Goal: Task Accomplishment & Management: Understand process/instructions

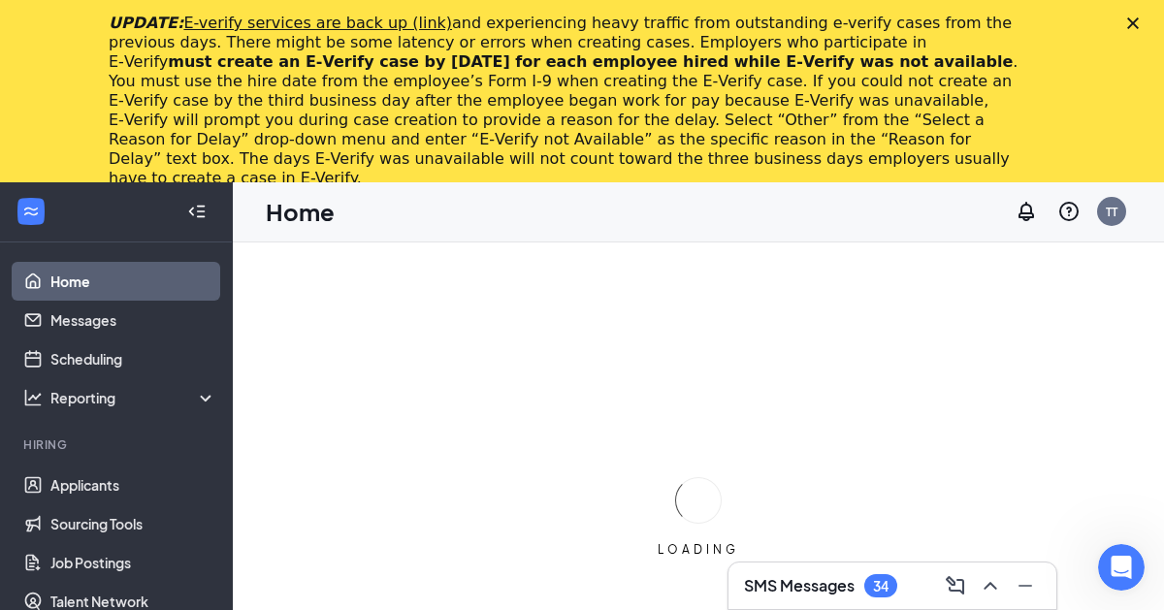
click at [795, 22] on icon "Close" at bounding box center [1133, 23] width 12 height 12
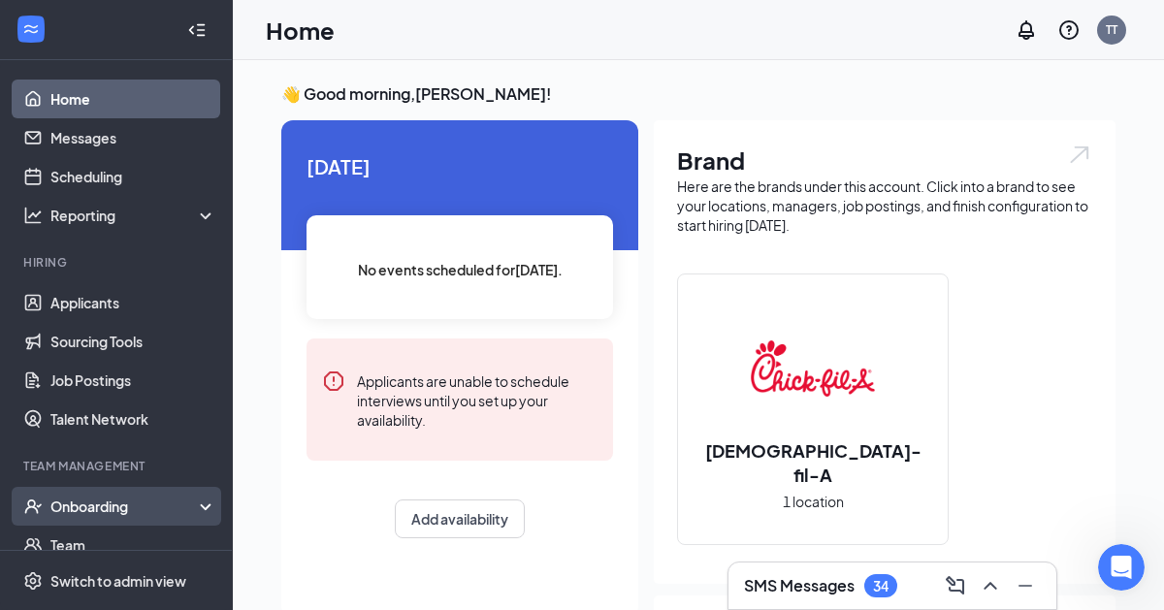
click at [114, 512] on div "Onboarding" at bounding box center [124, 505] width 149 height 19
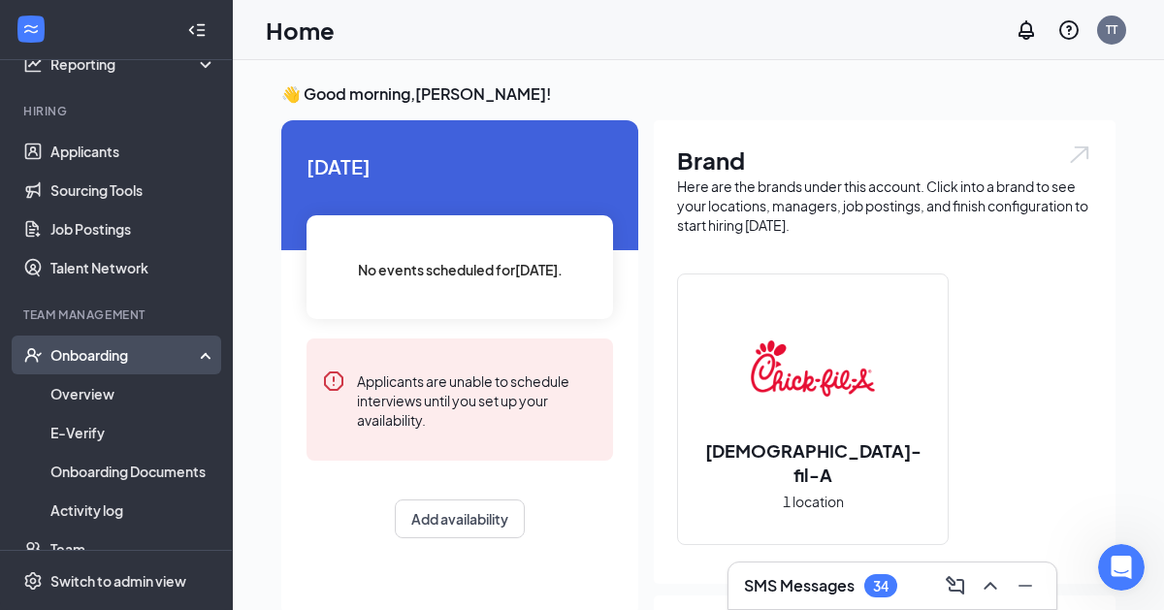
scroll to position [156, 0]
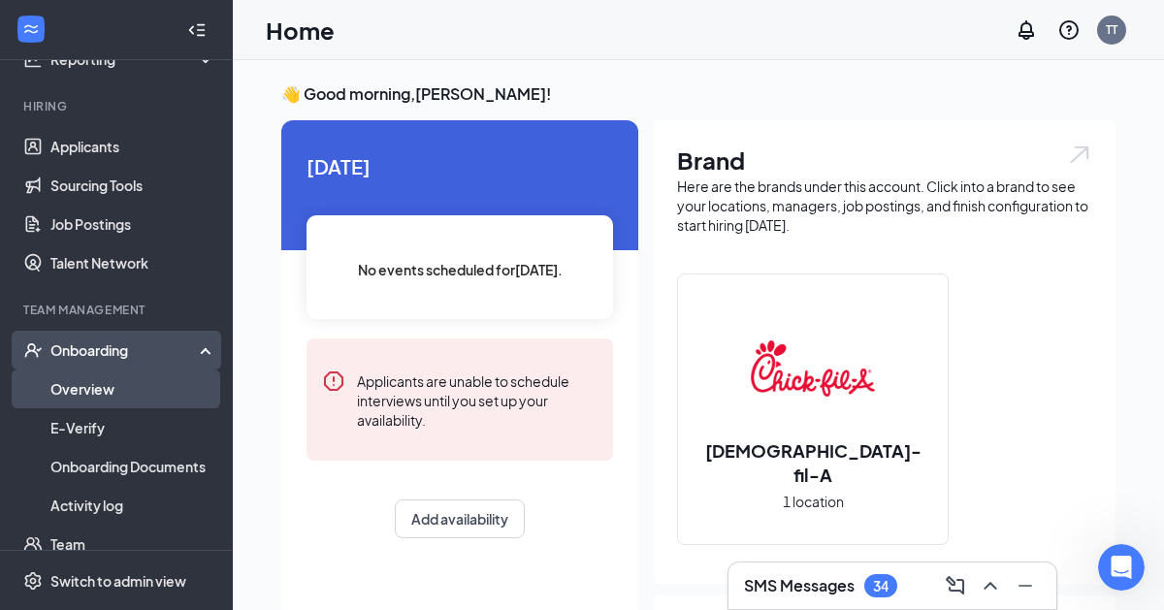
click at [141, 394] on link "Overview" at bounding box center [133, 388] width 166 height 39
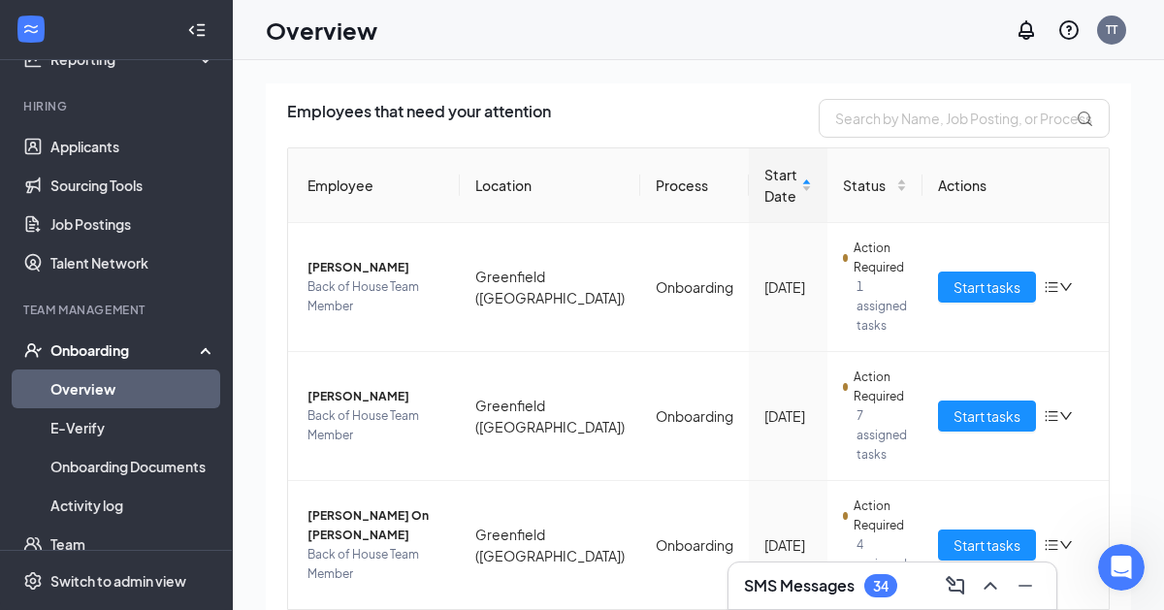
scroll to position [131, 0]
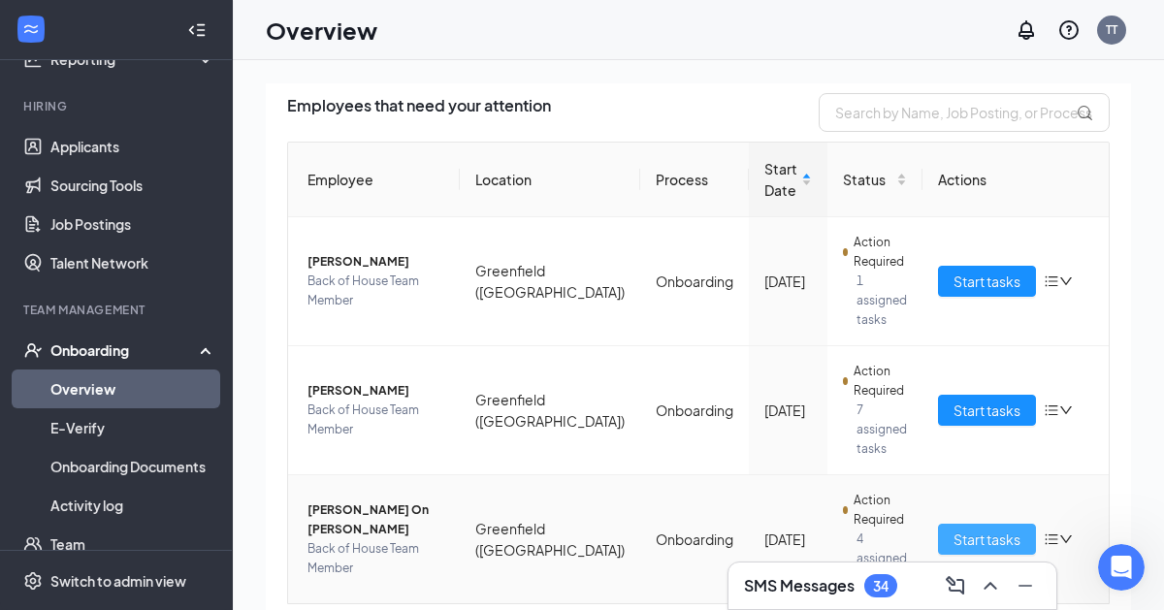
click at [795, 528] on span "Start tasks" at bounding box center [986, 538] width 67 height 21
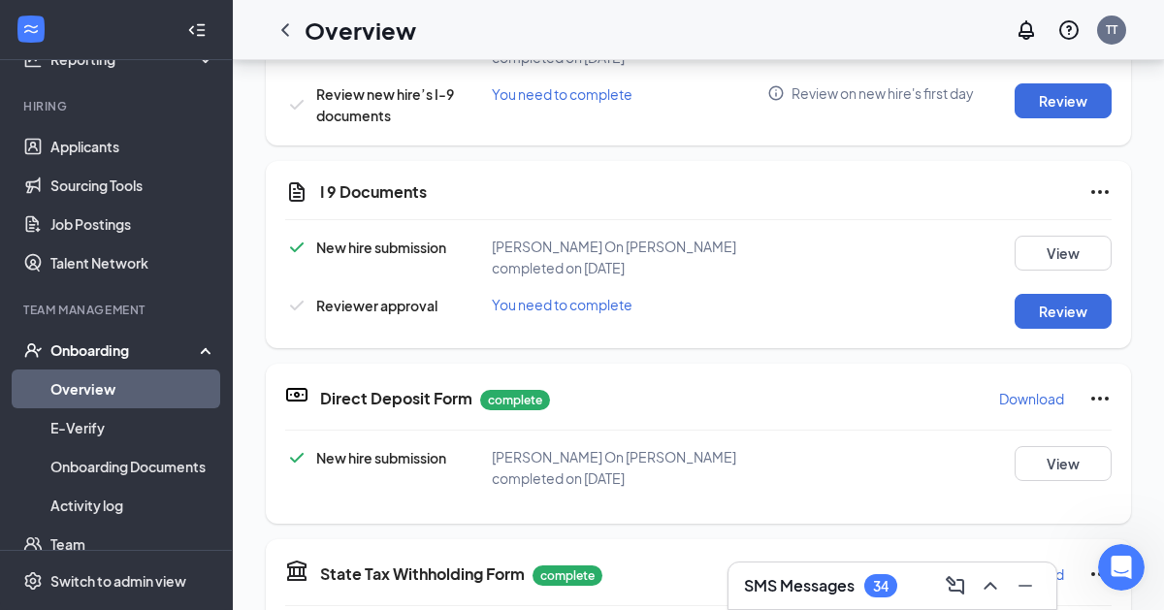
scroll to position [723, 0]
click at [795, 309] on button "Review" at bounding box center [1062, 311] width 97 height 35
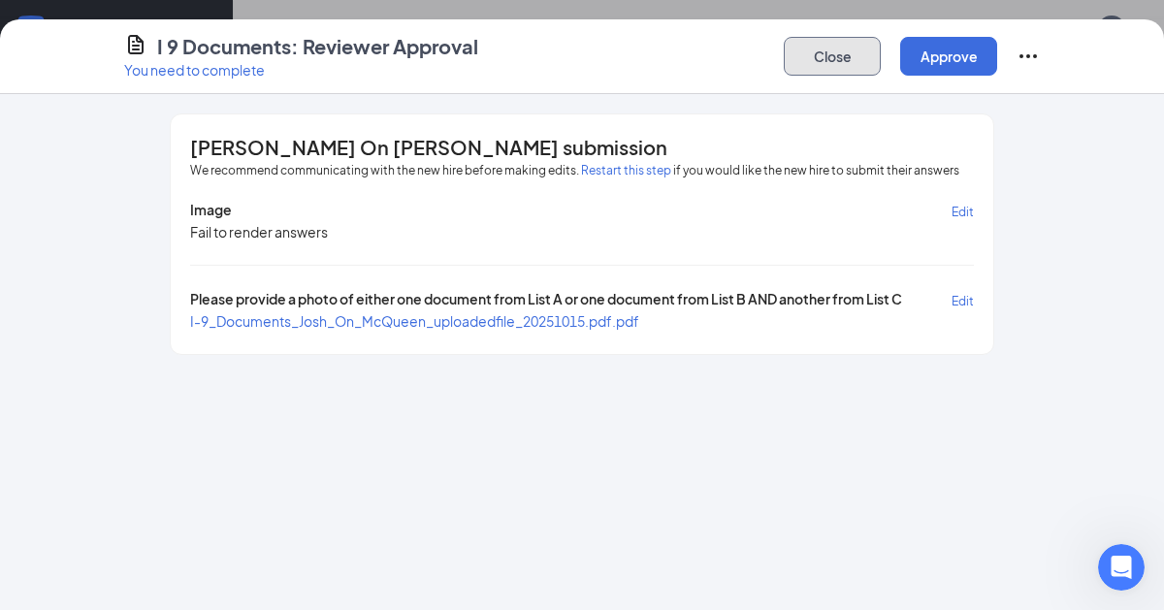
click at [795, 62] on button "Close" at bounding box center [831, 56] width 97 height 39
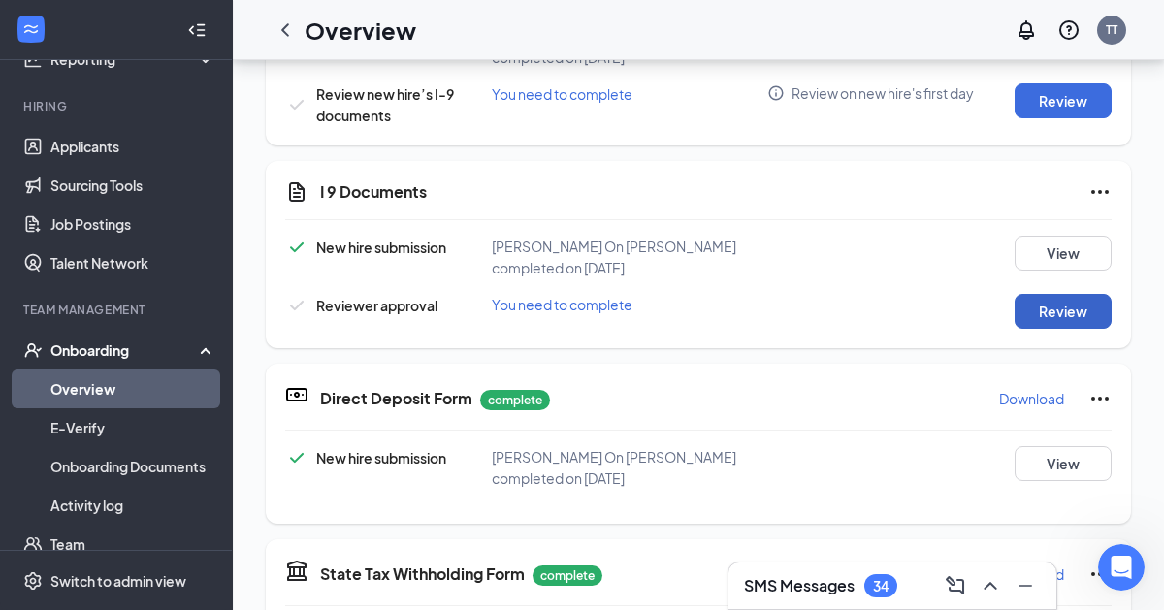
click at [795, 304] on button "Review" at bounding box center [1062, 311] width 97 height 35
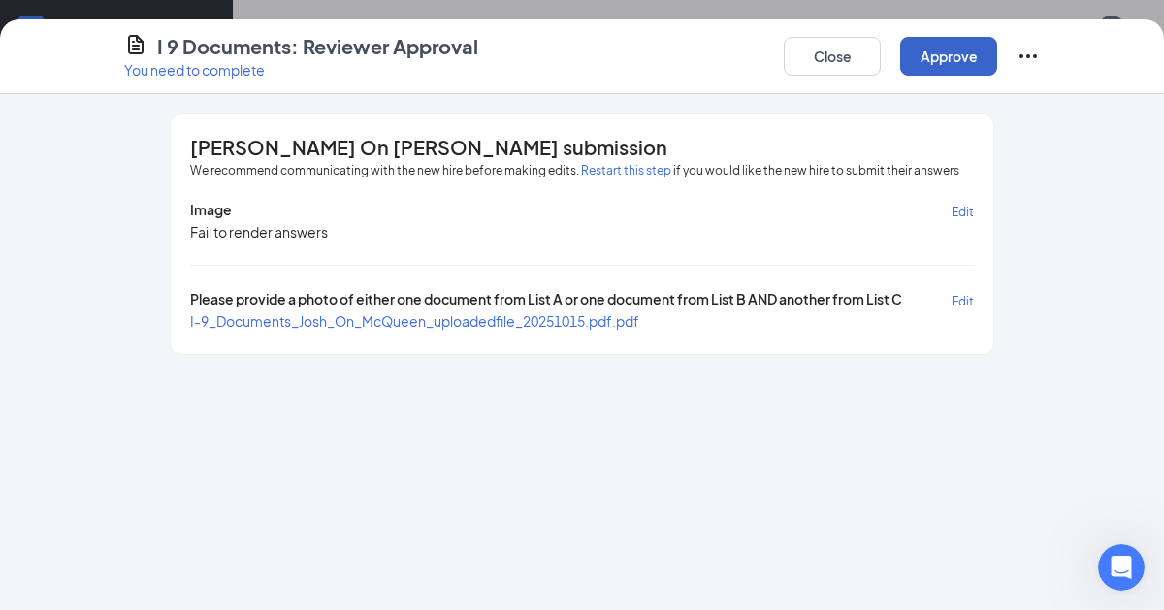
click at [795, 55] on button "Approve" at bounding box center [948, 56] width 97 height 39
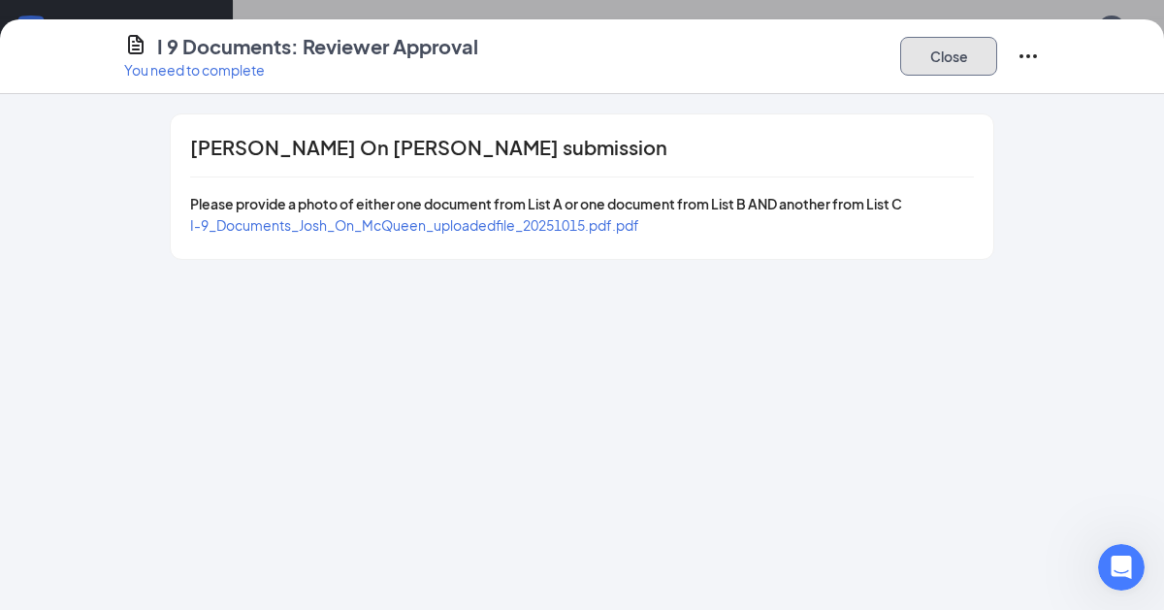
click at [795, 69] on button "Close" at bounding box center [948, 56] width 97 height 39
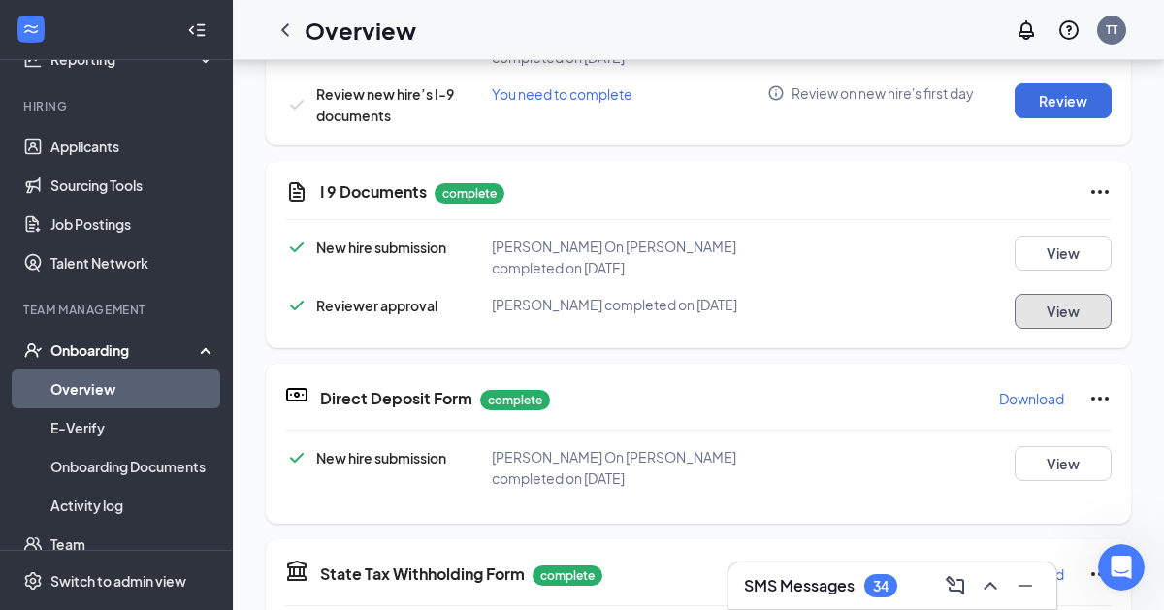
click at [795, 304] on button "View" at bounding box center [1062, 311] width 97 height 35
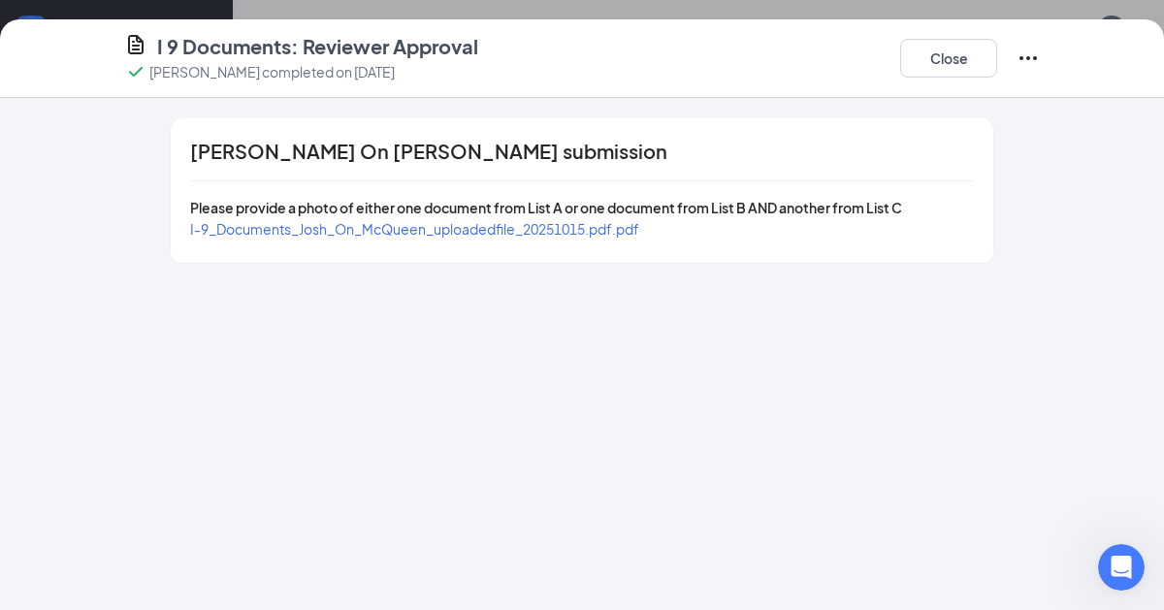
click at [514, 231] on span "I-9_Documents_Josh_On_McQueen_uploadedfile_20251015.pdf.pdf" at bounding box center [414, 228] width 449 height 17
click at [795, 51] on button "Close" at bounding box center [948, 58] width 97 height 39
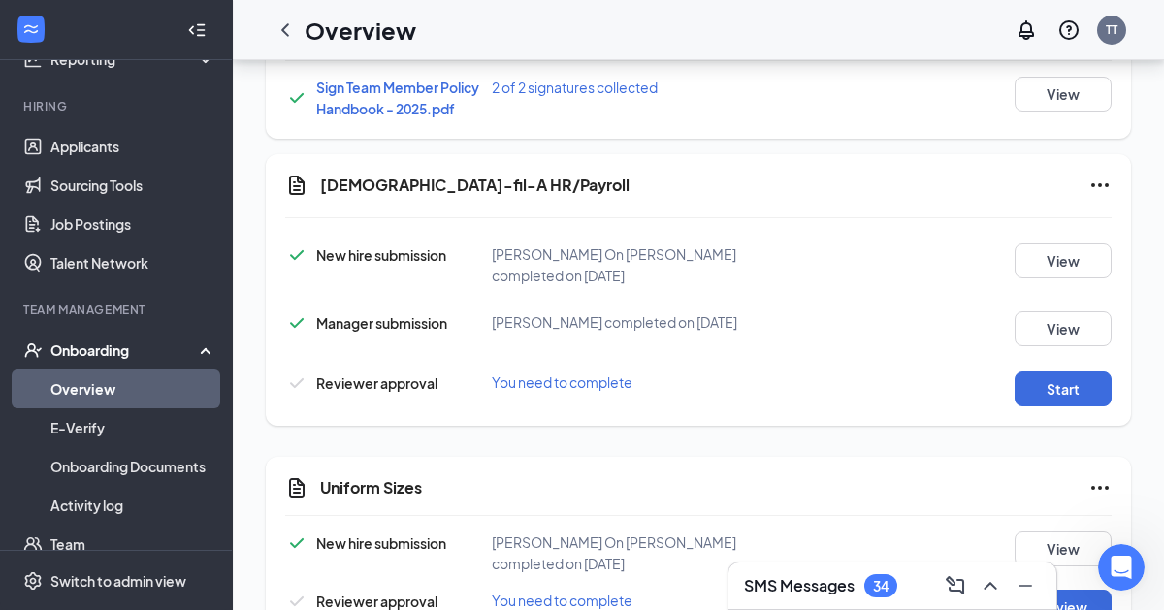
scroll to position [1647, 0]
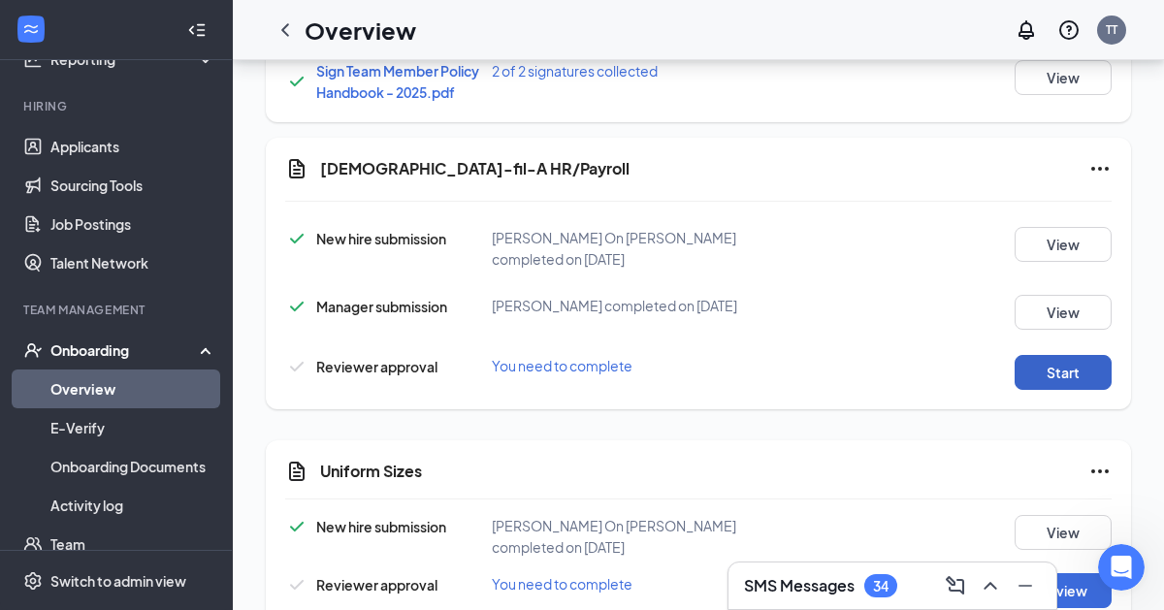
click at [795, 389] on button "Start" at bounding box center [1062, 372] width 97 height 35
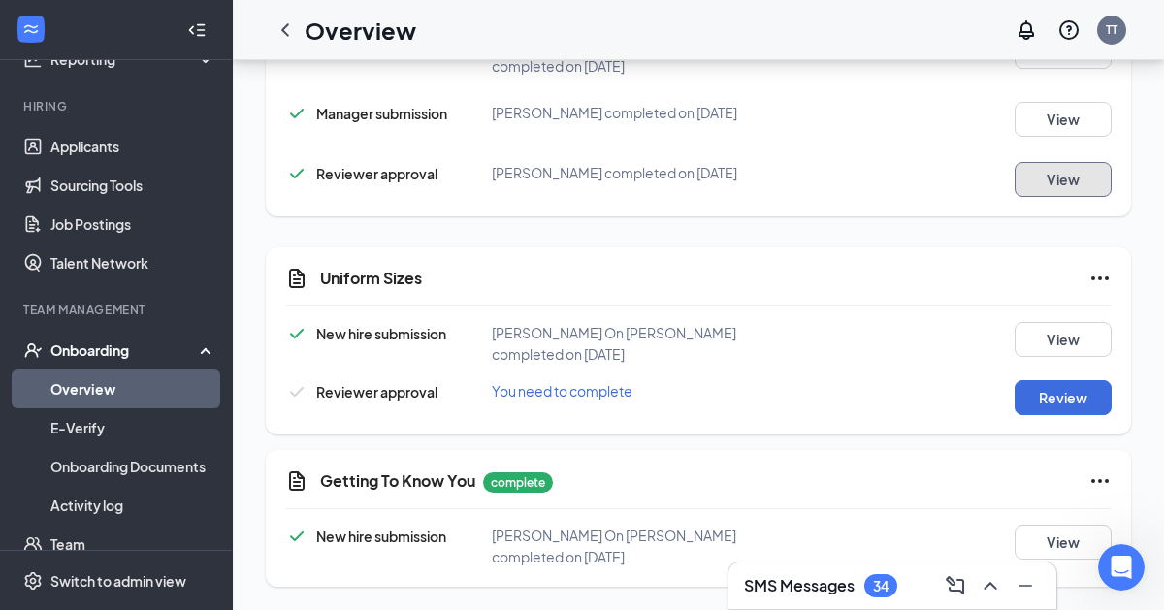
scroll to position [1843, 0]
click at [795, 389] on button "Review" at bounding box center [1062, 397] width 97 height 35
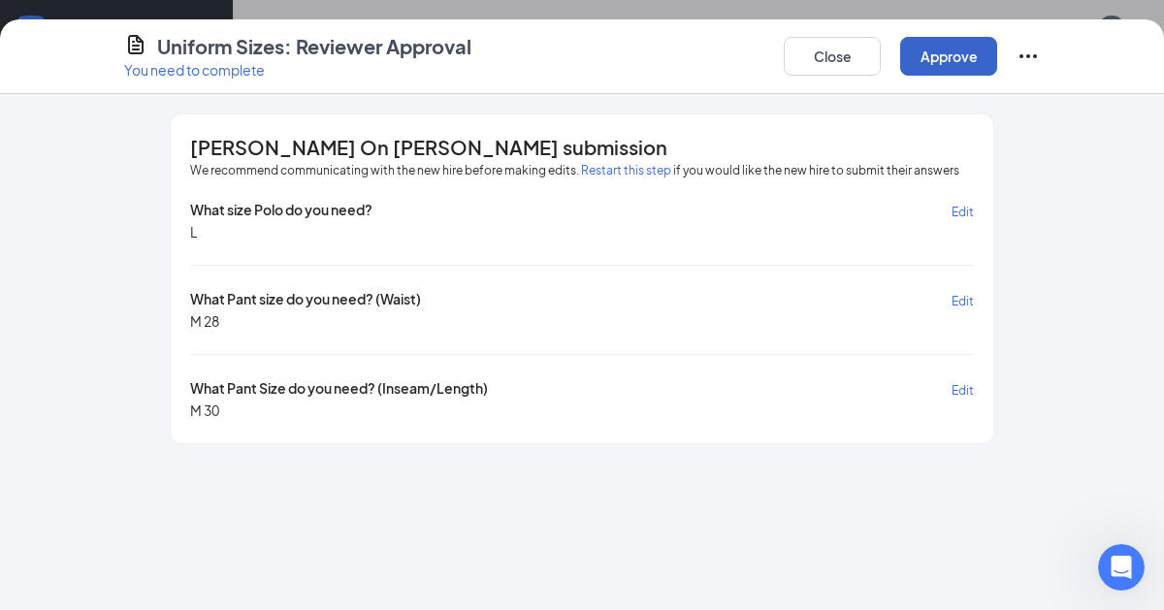
click at [795, 62] on button "Approve" at bounding box center [948, 56] width 97 height 39
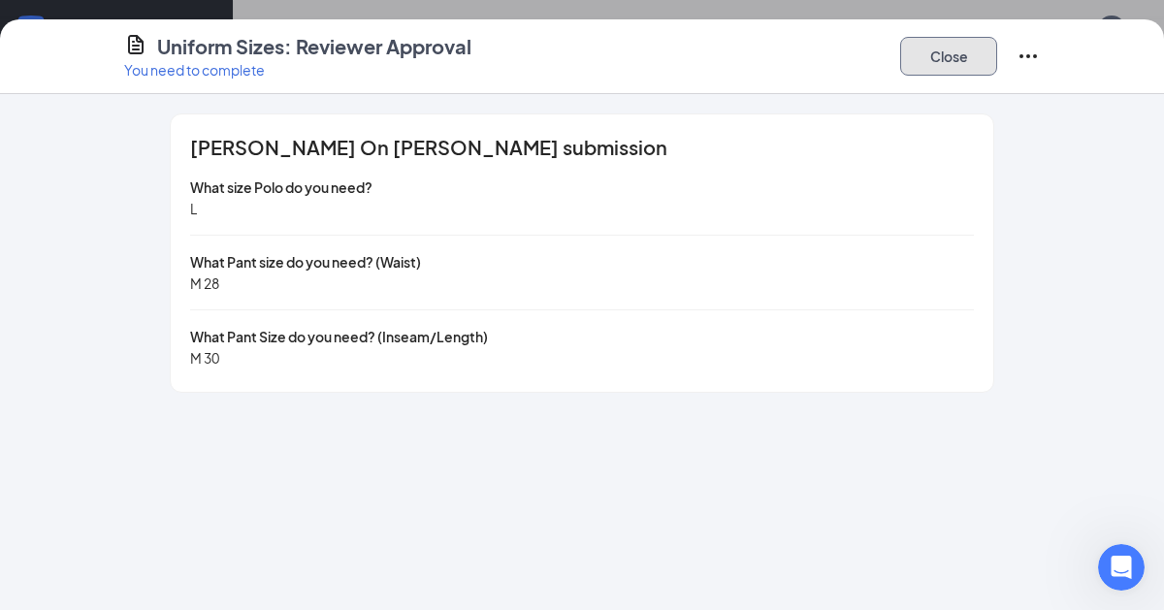
click at [795, 48] on button "Close" at bounding box center [948, 56] width 97 height 39
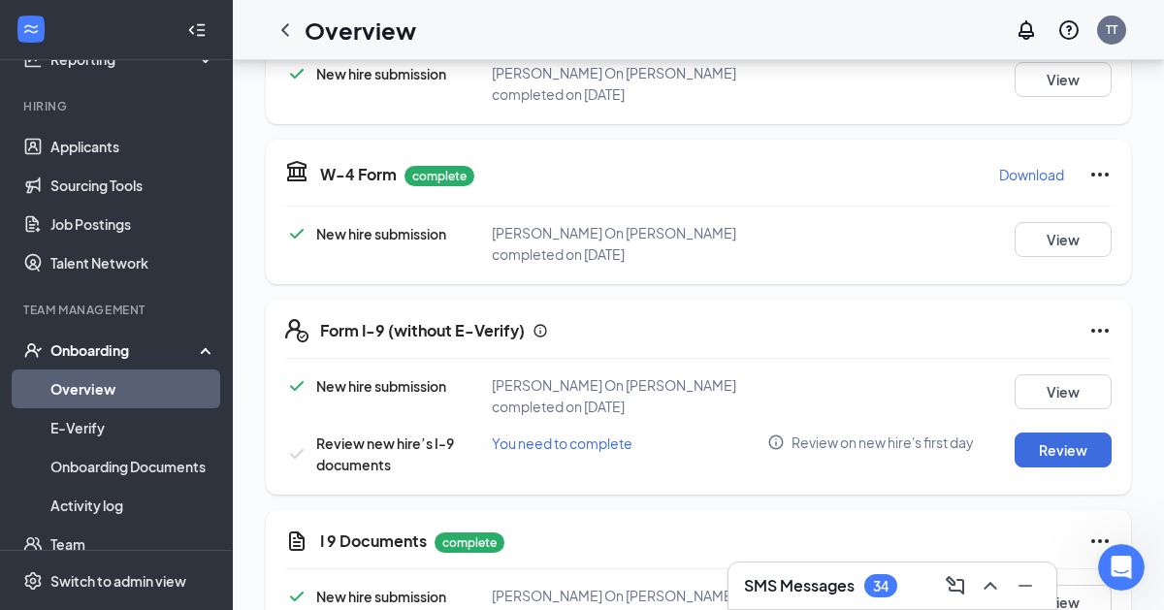
scroll to position [0, 0]
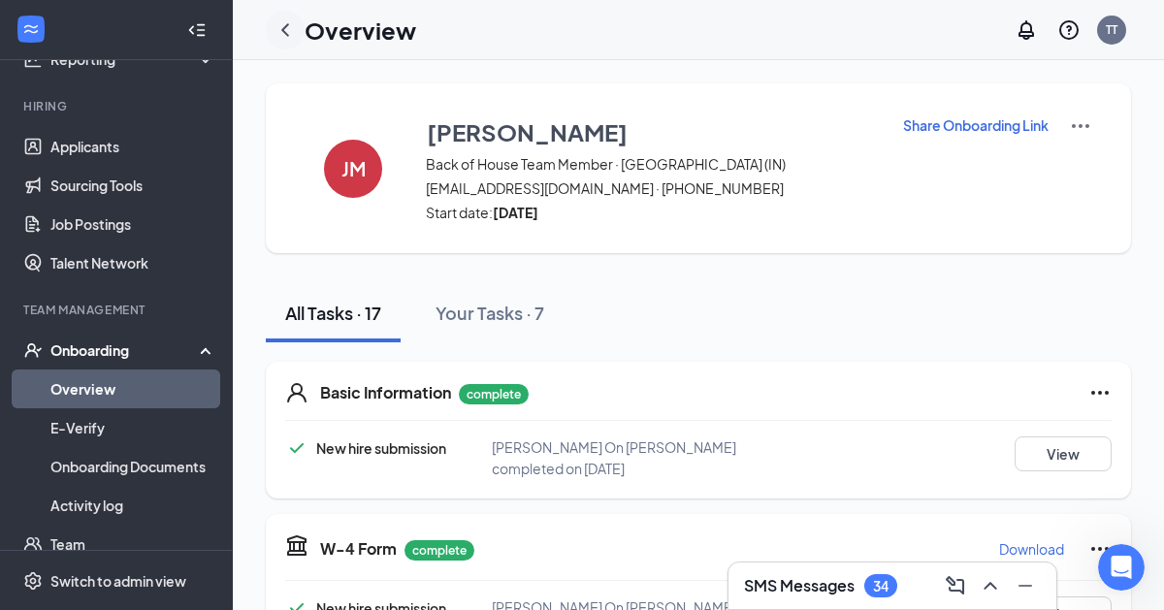
click at [289, 33] on icon "ChevronLeft" at bounding box center [284, 29] width 23 height 23
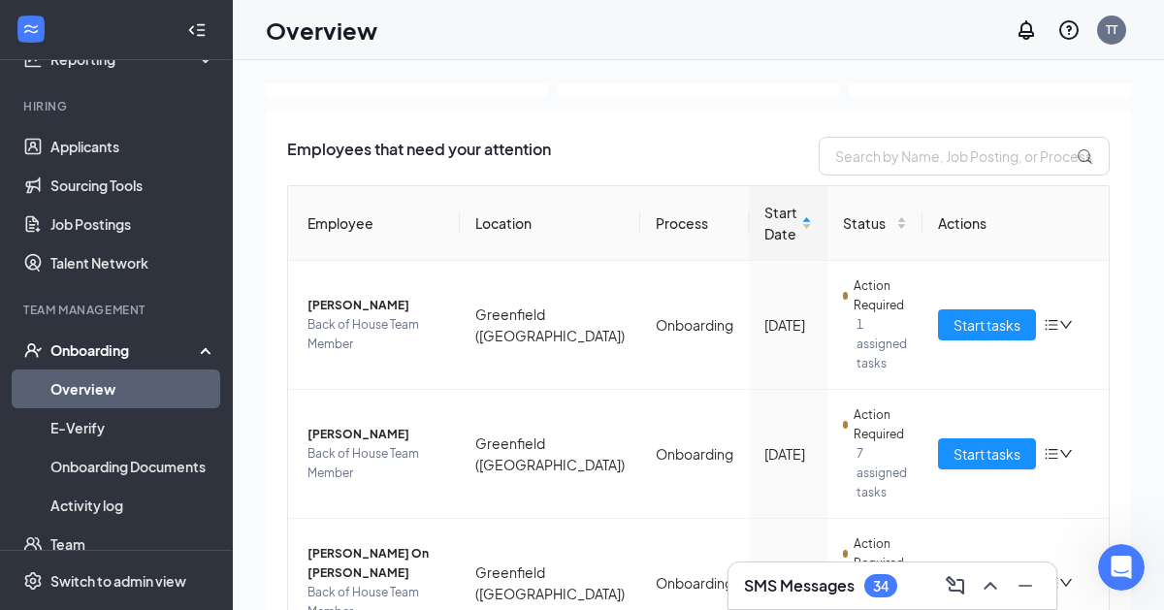
scroll to position [131, 0]
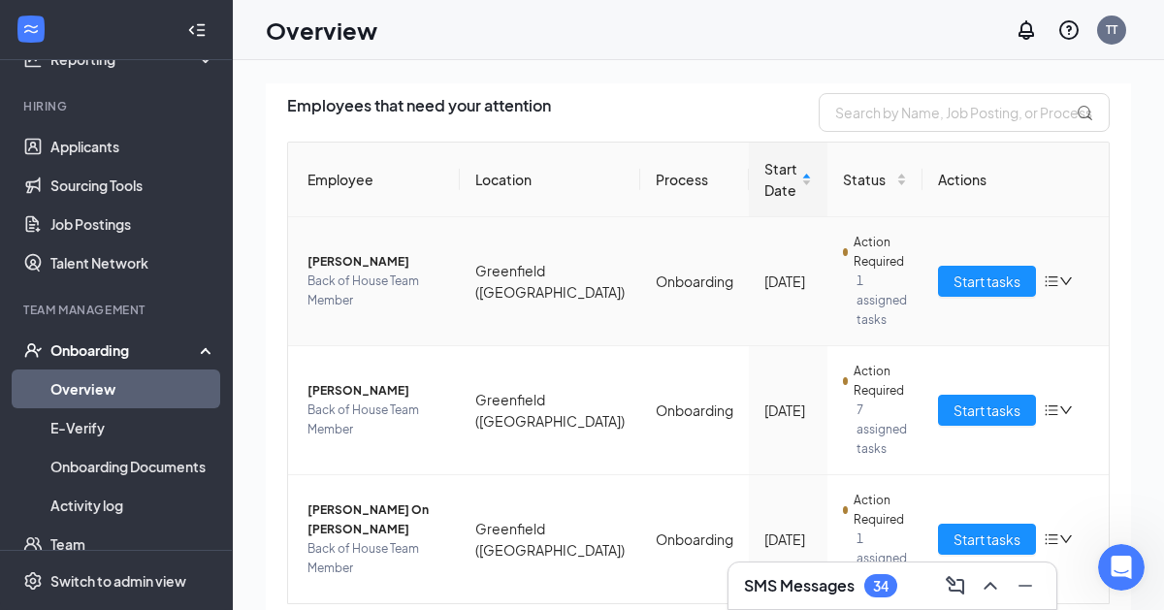
click at [357, 272] on span "Back of House Team Member" at bounding box center [375, 291] width 137 height 39
click at [349, 274] on span "Back of House Team Member" at bounding box center [375, 291] width 137 height 39
click at [368, 268] on div at bounding box center [582, 305] width 1164 height 610
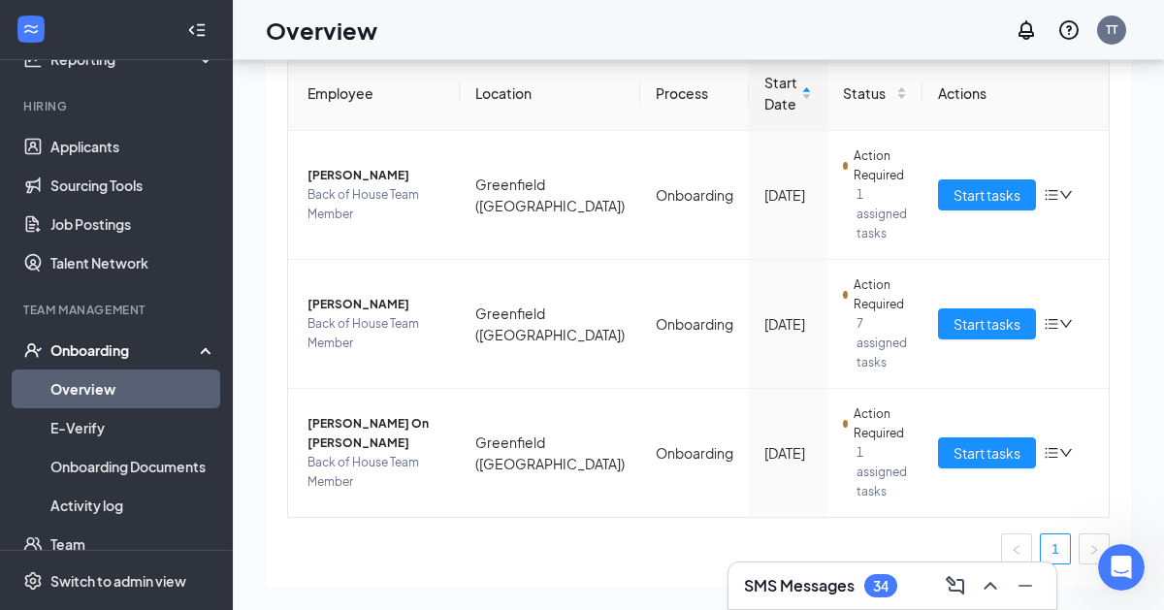
scroll to position [87, 0]
click at [343, 177] on span "[PERSON_NAME]" at bounding box center [375, 174] width 137 height 19
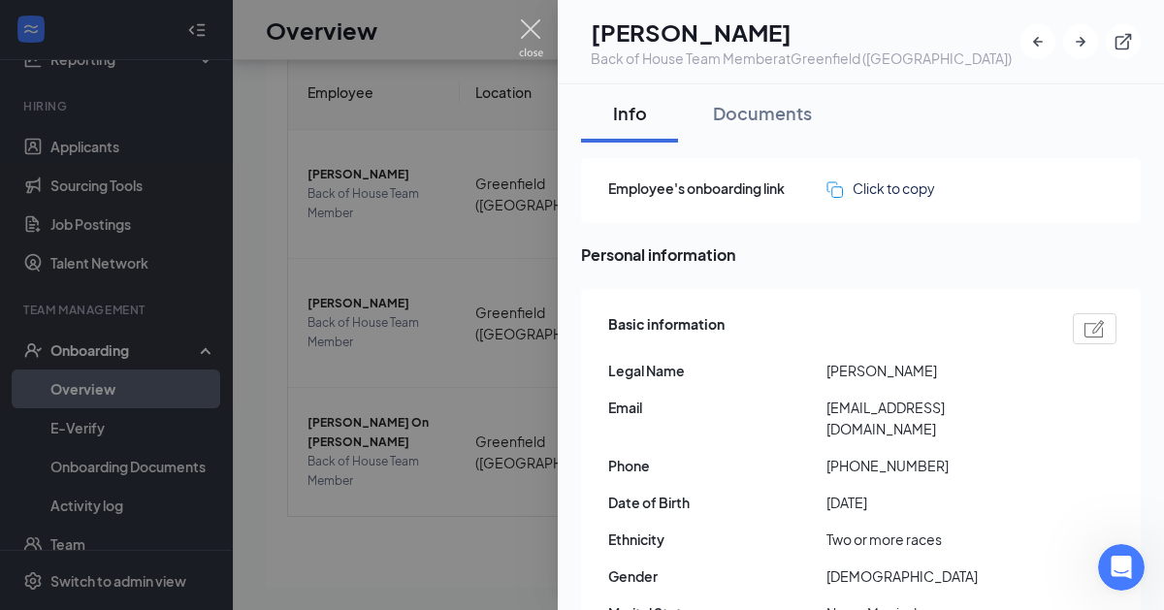
click at [526, 37] on img at bounding box center [531, 38] width 24 height 38
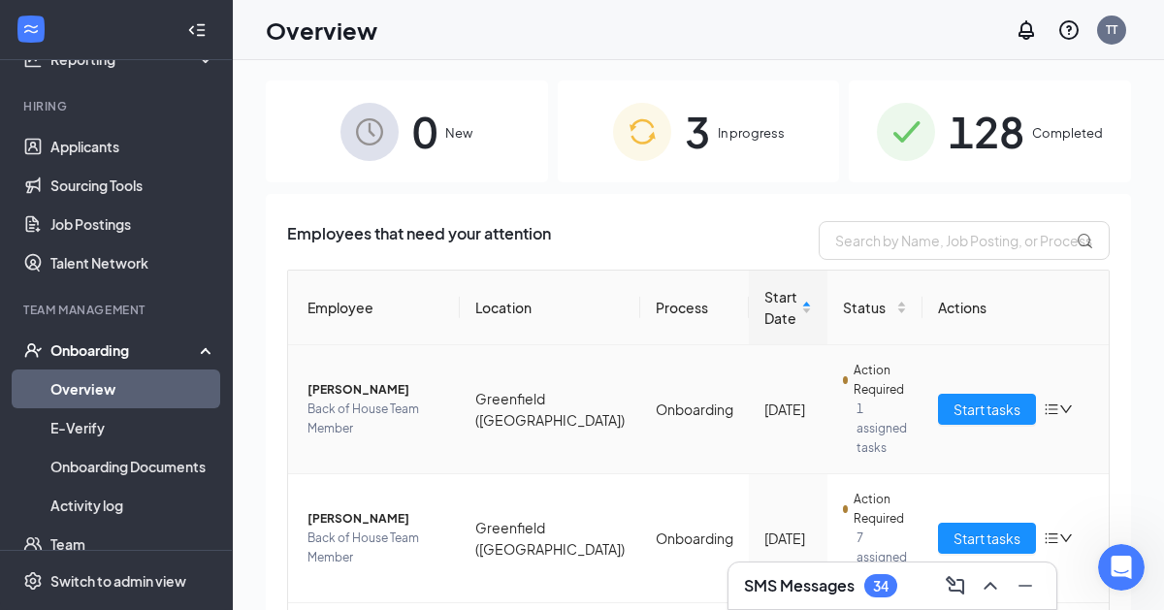
scroll to position [6, 0]
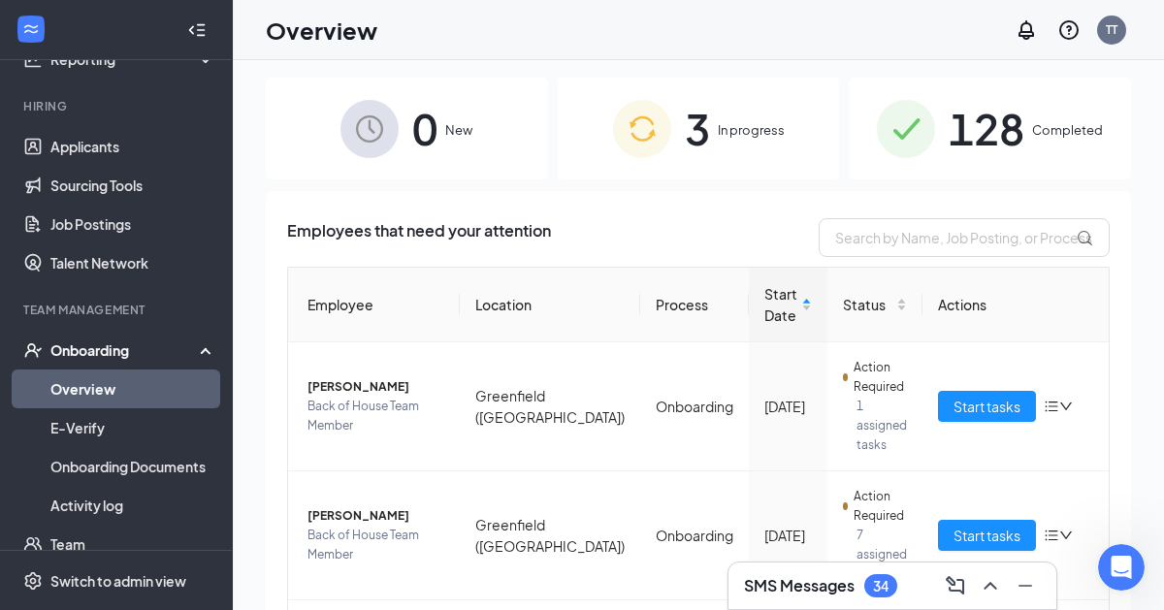
click at [597, 195] on div "Employees that need your attention Employee Location Process Start Date Status …" at bounding box center [698, 518] width 865 height 654
click at [795, 238] on input "text" at bounding box center [963, 237] width 291 height 39
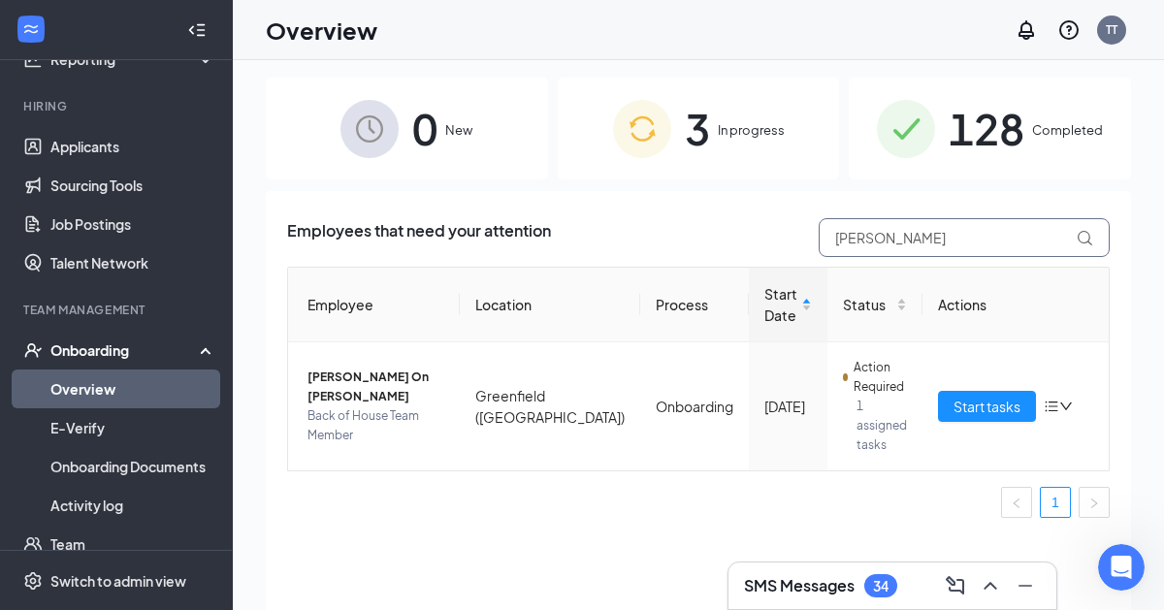
type input "[PERSON_NAME]"
click at [776, 136] on span "In progress" at bounding box center [751, 129] width 67 height 19
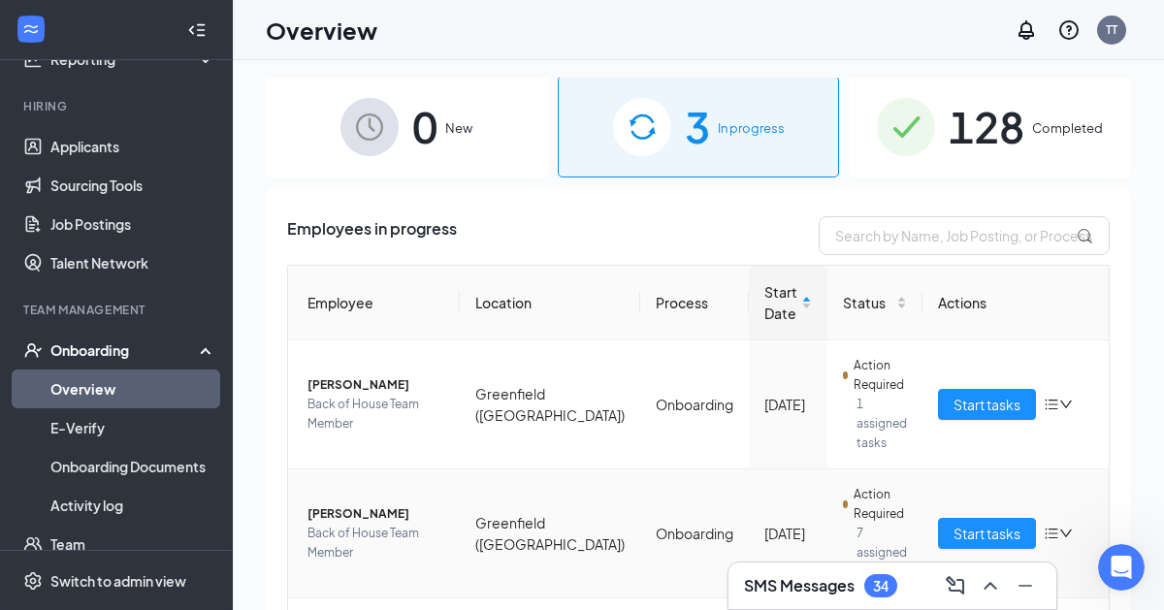
scroll to position [131, 0]
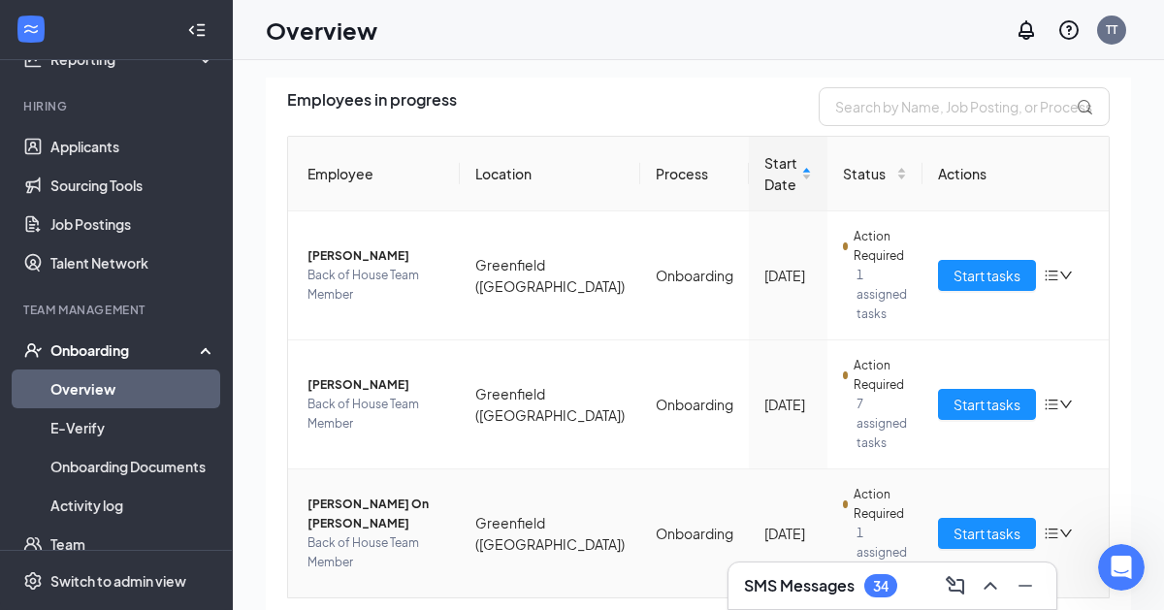
click at [372, 495] on span "[PERSON_NAME] On [PERSON_NAME]" at bounding box center [375, 514] width 137 height 39
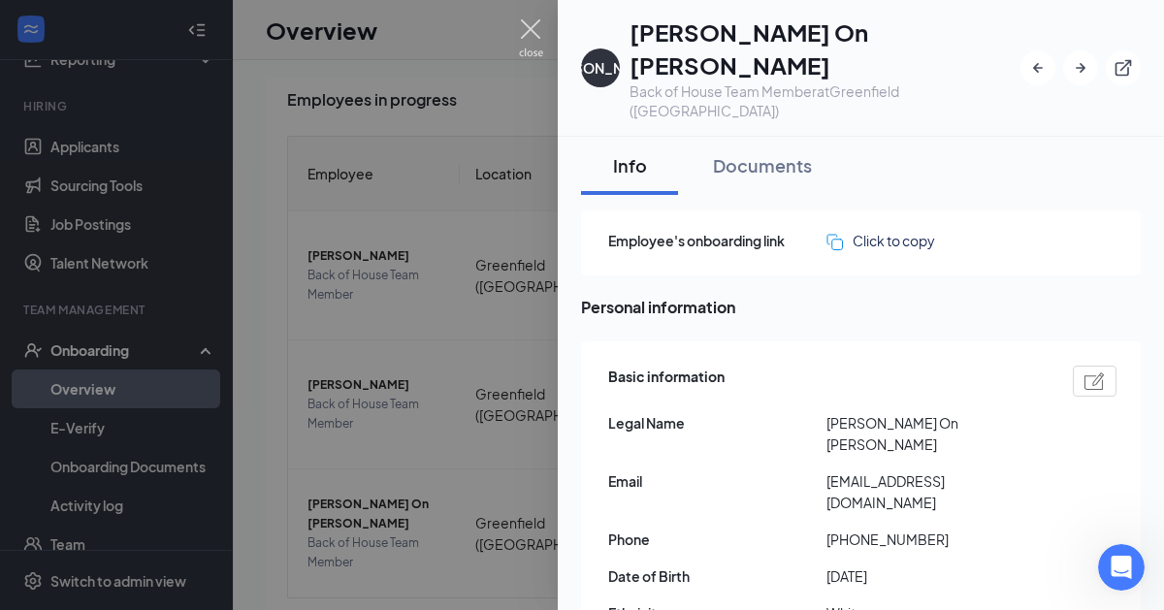
click at [536, 37] on img at bounding box center [531, 38] width 24 height 38
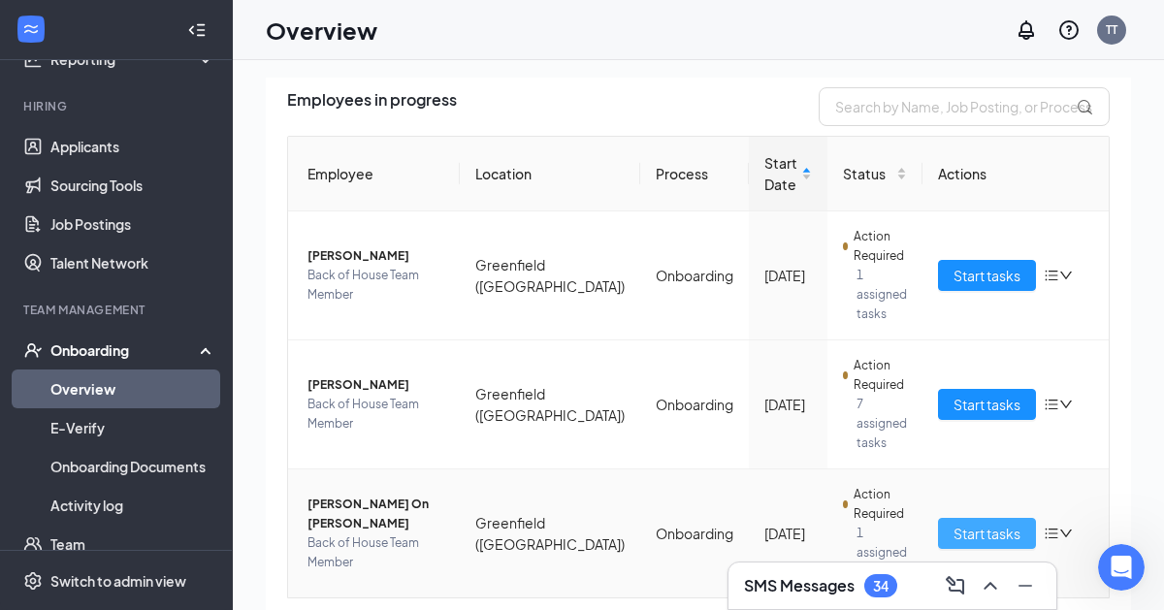
click at [795, 523] on span "Start tasks" at bounding box center [986, 533] width 67 height 21
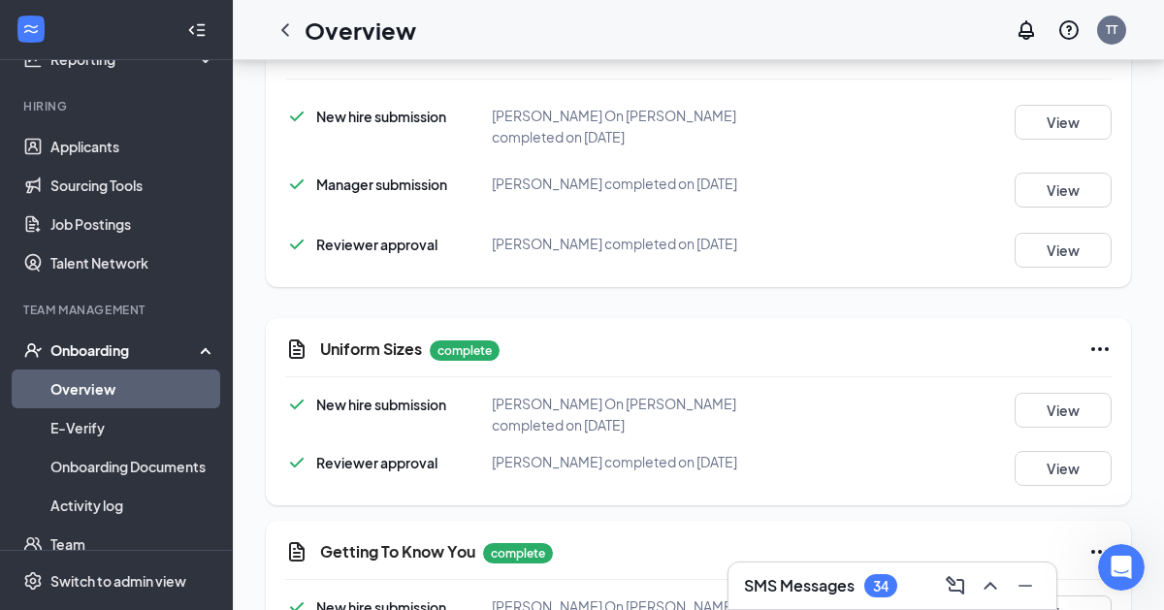
scroll to position [1843, 0]
